Goal: Task Accomplishment & Management: Complete application form

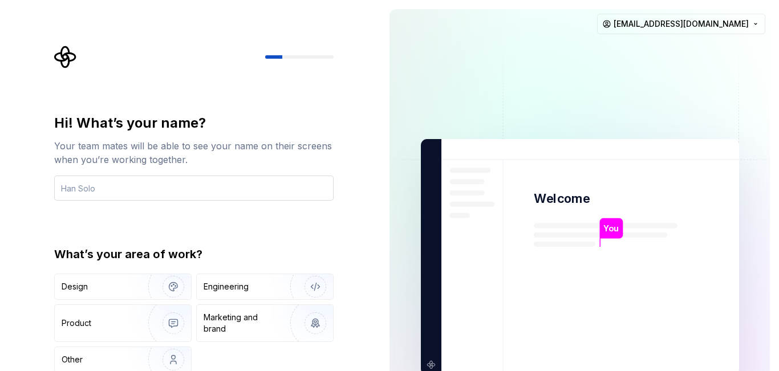
click at [75, 179] on input "text" at bounding box center [194, 188] width 280 height 25
click at [72, 187] on input "text" at bounding box center [194, 188] width 280 height 25
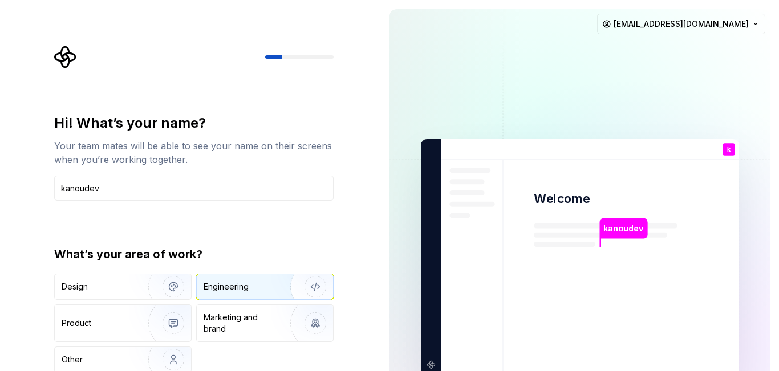
type input "kanoudev"
click at [233, 286] on div "Engineering" at bounding box center [226, 286] width 45 height 11
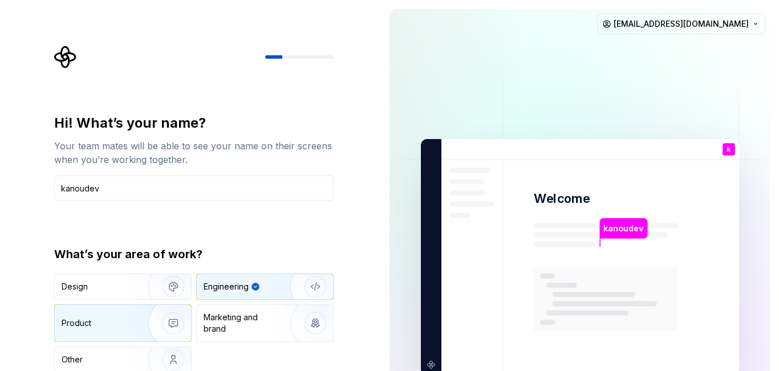
click at [116, 324] on div "Product" at bounding box center [99, 323] width 75 height 11
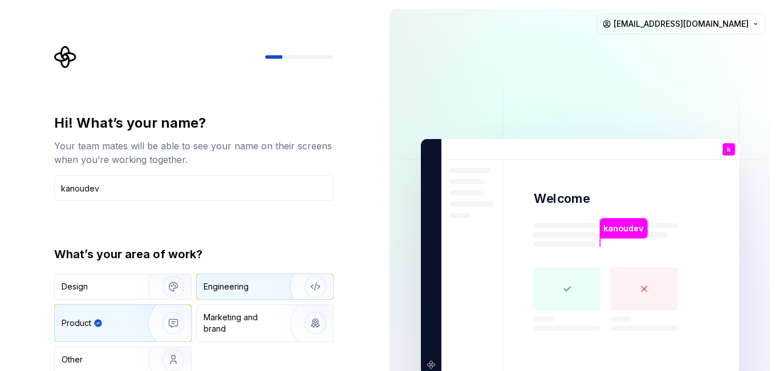
click at [243, 292] on div "Engineering" at bounding box center [226, 286] width 45 height 11
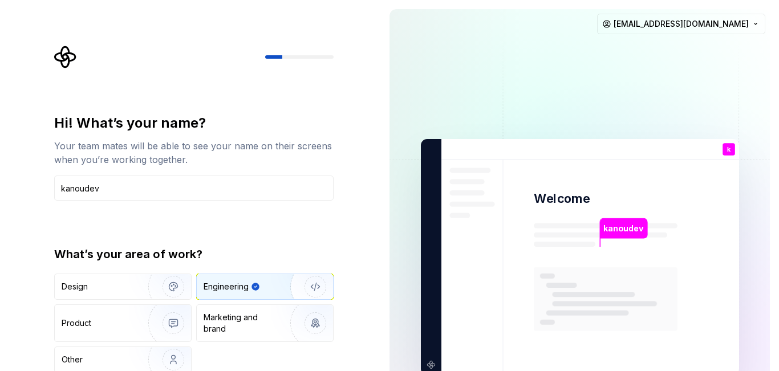
drag, startPoint x: 775, startPoint y: 263, endPoint x: 779, endPoint y: 339, distance: 76.0
click at [779, 338] on div "kanoudev Welcome k You T B +3 Thomas Brooke Jamie kanoudev@gmail.com" at bounding box center [580, 257] width 399 height 515
click at [341, 74] on div "Hi! What’s your name? Your team mates will be able to see your name on their sc…" at bounding box center [197, 229] width 300 height 366
click at [284, 231] on div "Hi! What’s your name? Your team mates will be able to see your name on their sc…" at bounding box center [194, 243] width 280 height 259
click at [657, 231] on img at bounding box center [580, 257] width 462 height 539
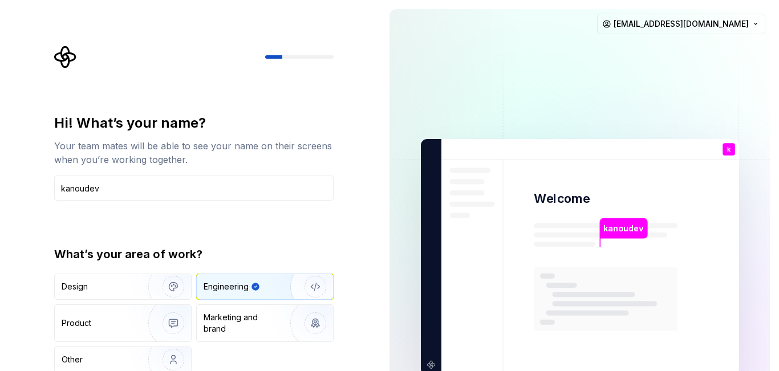
click at [583, 219] on img at bounding box center [580, 257] width 462 height 539
click at [618, 226] on p "kanoudev" at bounding box center [624, 229] width 40 height 13
click at [731, 152] on div "You" at bounding box center [728, 159] width 19 height 14
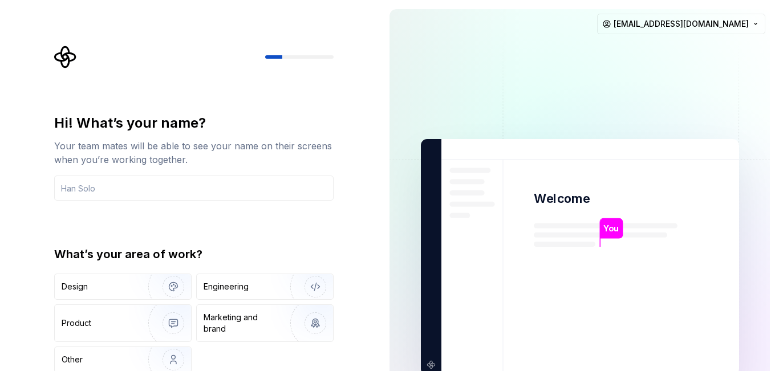
click at [367, 192] on div "Hi! What’s your name? Your team mates will be able to see your name on their sc…" at bounding box center [190, 257] width 381 height 515
click at [180, 194] on input "text" at bounding box center [194, 188] width 280 height 25
type button "Design"
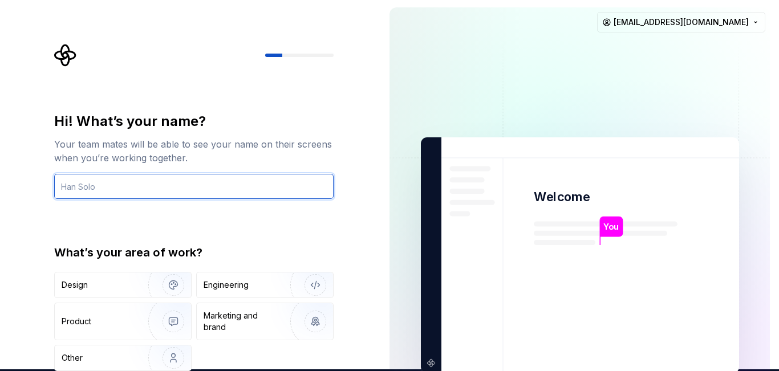
click at [181, 185] on input "text" at bounding box center [194, 186] width 280 height 25
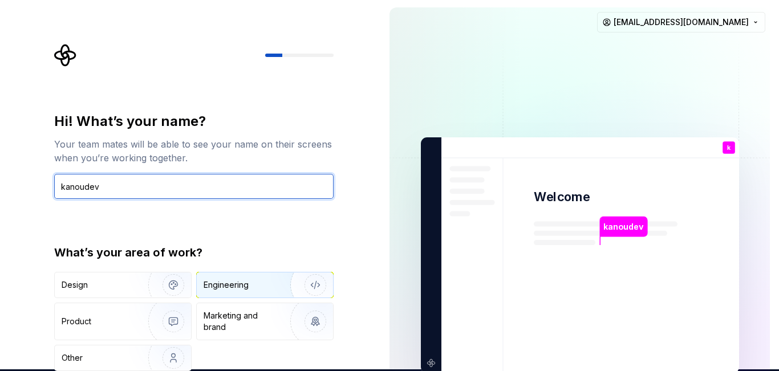
type input "kanoudev"
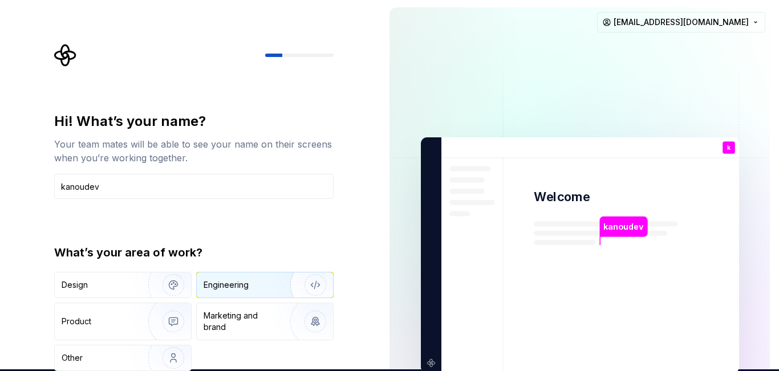
click at [243, 285] on div "Engineering" at bounding box center [226, 285] width 45 height 11
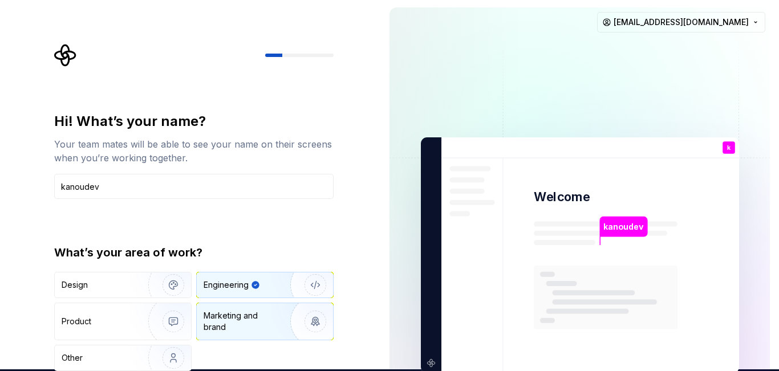
click at [226, 321] on div "Marketing and brand" at bounding box center [242, 321] width 77 height 23
click at [228, 282] on div "Engineering" at bounding box center [226, 285] width 45 height 11
click at [381, 327] on div "kanoudev Welcome k You T B +3 Thomas Brooke Jamie kanoudev@gmail.com" at bounding box center [580, 255] width 399 height 515
drag, startPoint x: 779, startPoint y: 63, endPoint x: 604, endPoint y: 86, distance: 176.7
click at [779, 152] on div "kanoudev Welcome k You T B +3 Thomas Brooke Jamie kanoudev@gmail.com" at bounding box center [580, 255] width 399 height 515
